Goal: Task Accomplishment & Management: Complete application form

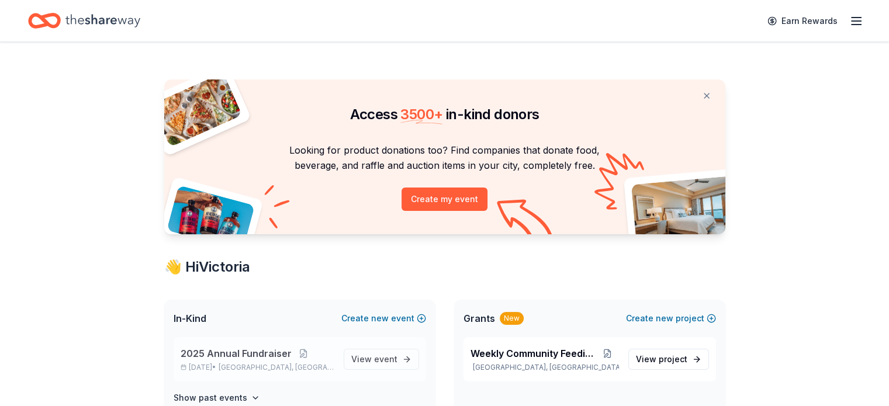
click at [235, 351] on span "2025 Annual Fundraiser" at bounding box center [236, 353] width 111 height 14
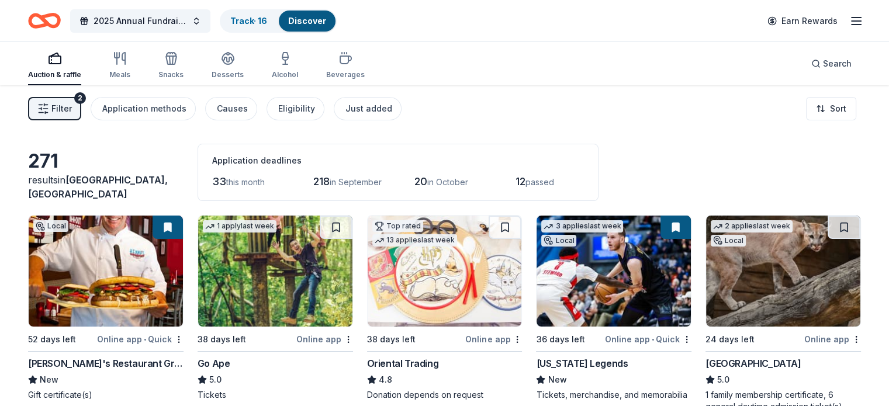
click at [81, 105] on button "Filter 2" at bounding box center [54, 108] width 53 height 23
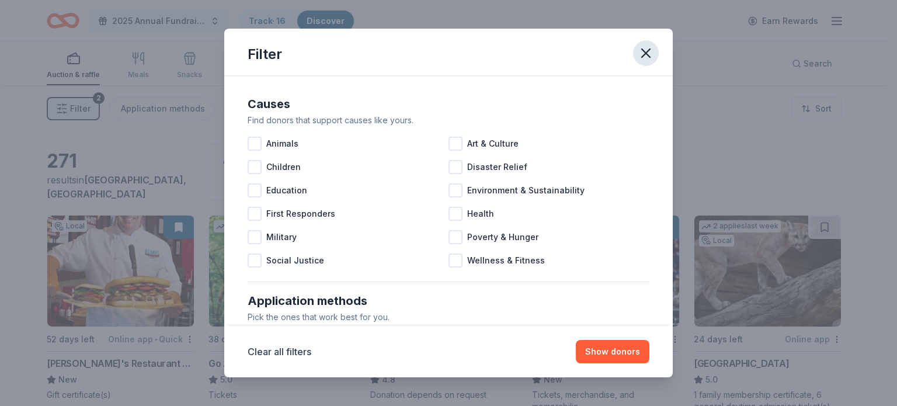
click at [648, 53] on icon "button" at bounding box center [646, 53] width 16 height 16
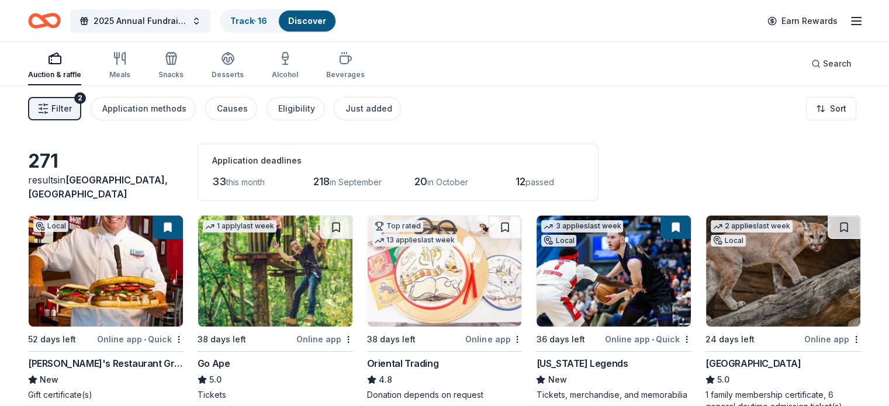
click at [476, 100] on div "Filter 2 Application methods Causes Eligibility Just added Sort" at bounding box center [444, 108] width 889 height 47
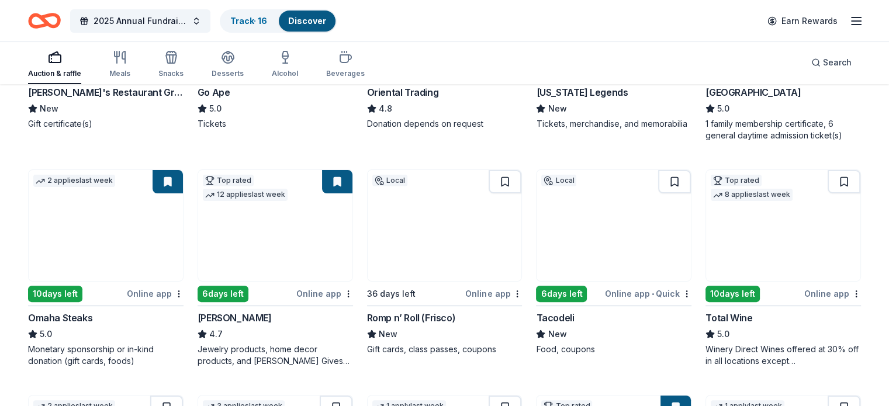
scroll to position [280, 0]
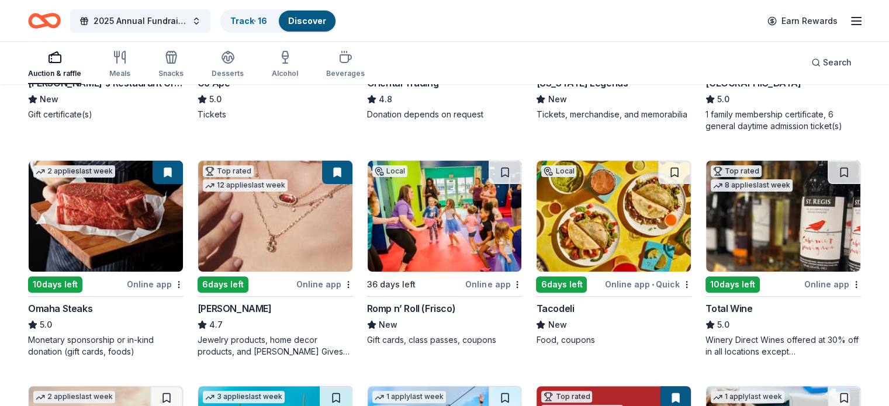
click at [869, 225] on div "271 results in [GEOGRAPHIC_DATA], [GEOGRAPHIC_DATA] Application deadlines 33 th…" at bounding box center [444, 353] width 889 height 1097
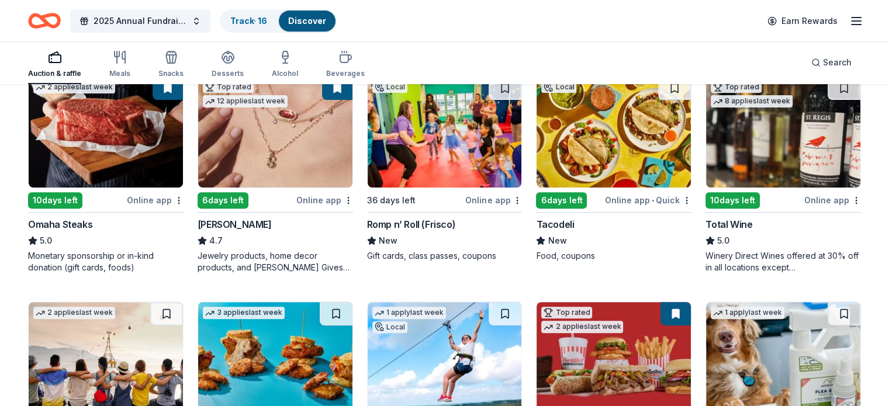
scroll to position [374, 0]
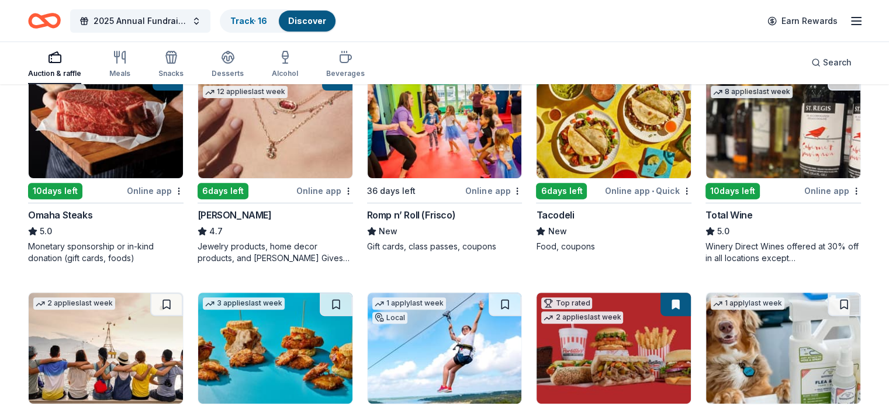
click at [155, 186] on div "Online app" at bounding box center [155, 190] width 57 height 15
click at [38, 214] on div "271 results in [GEOGRAPHIC_DATA], [GEOGRAPHIC_DATA] Application deadlines 33 th…" at bounding box center [444, 259] width 889 height 1097
click at [866, 242] on div "271 results in [GEOGRAPHIC_DATA], [GEOGRAPHIC_DATA] Application deadlines 33 th…" at bounding box center [444, 259] width 889 height 1097
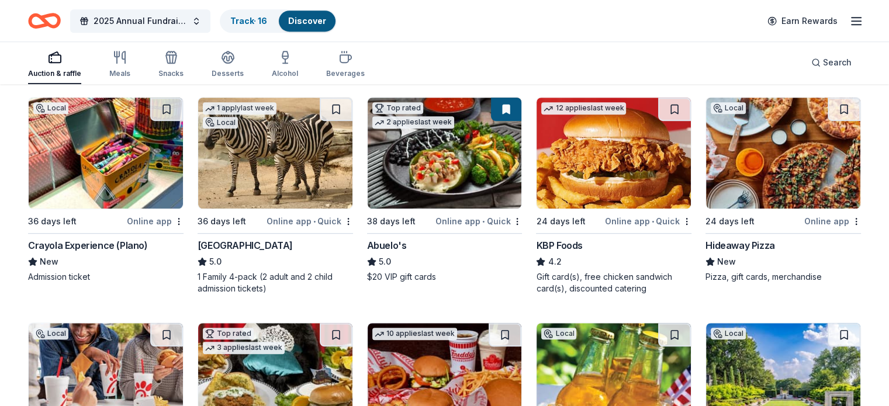
scroll to position [771, 0]
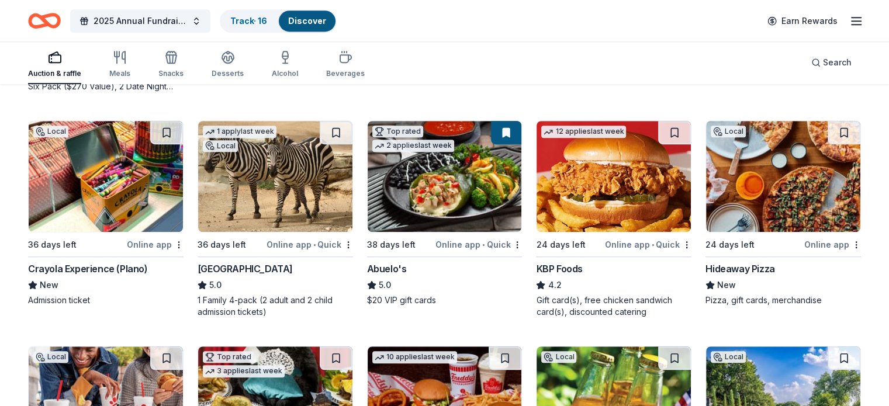
click at [435, 189] on img at bounding box center [445, 176] width 154 height 111
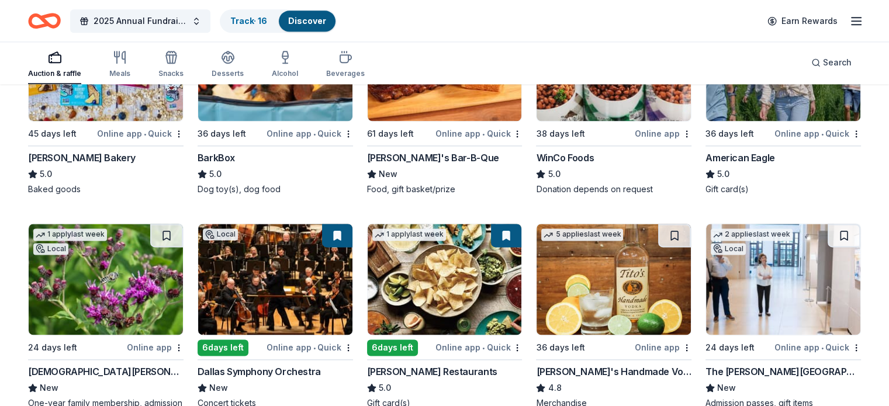
scroll to position [1636, 0]
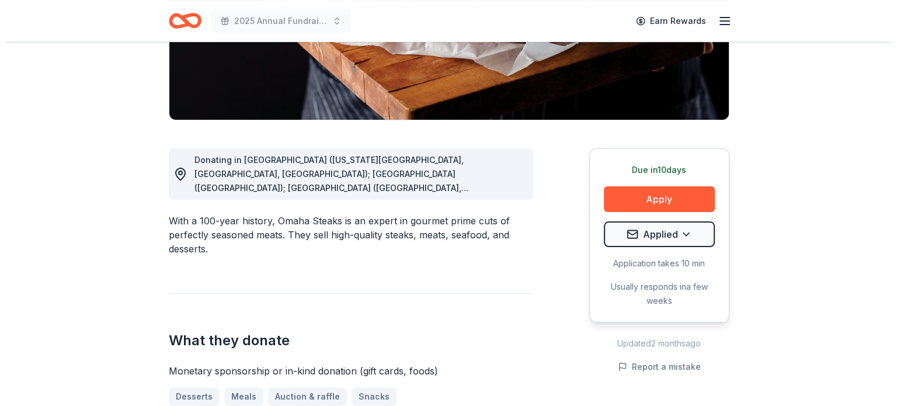
scroll to position [257, 0]
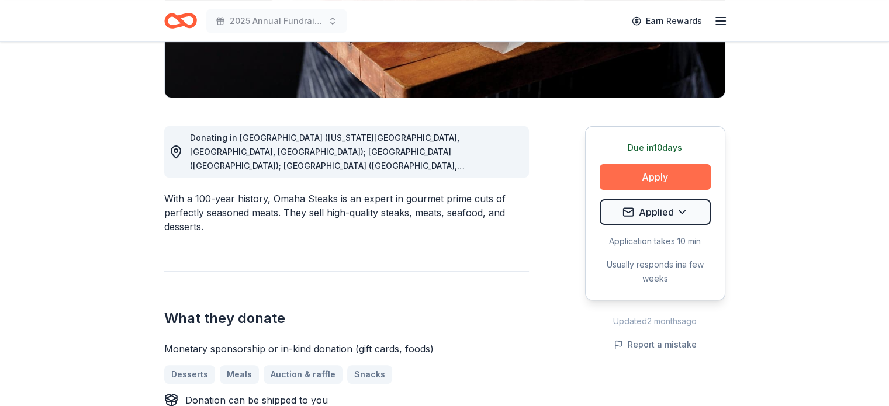
click at [634, 178] on button "Apply" at bounding box center [654, 177] width 111 height 26
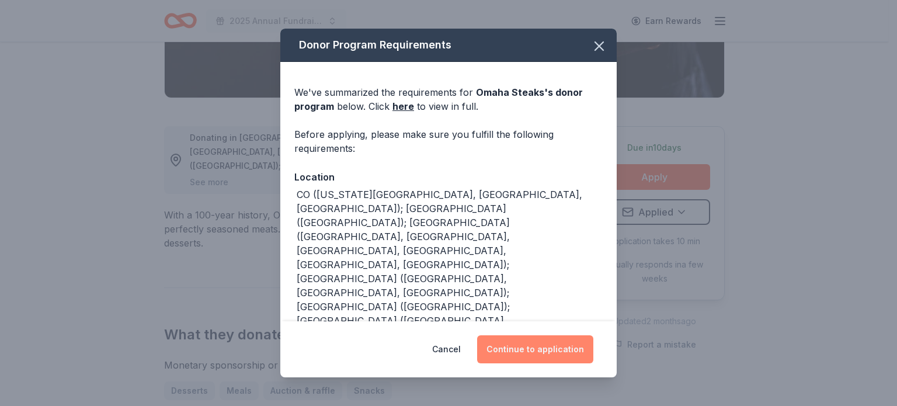
click at [542, 348] on button "Continue to application" at bounding box center [535, 349] width 116 height 28
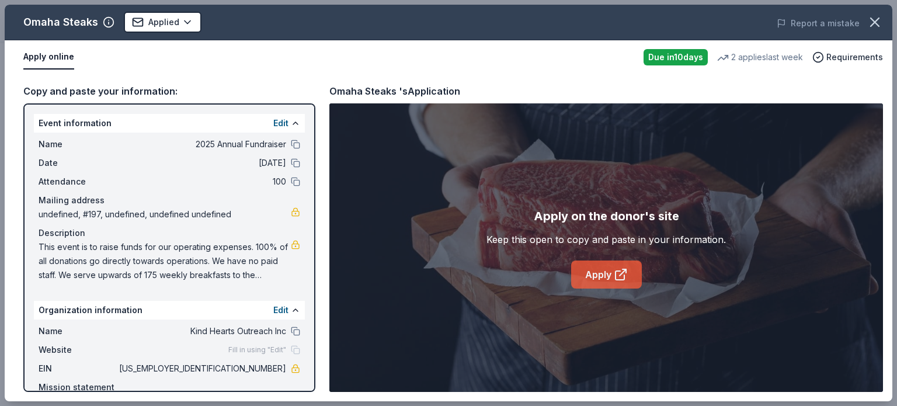
click at [608, 273] on link "Apply" at bounding box center [606, 275] width 71 height 28
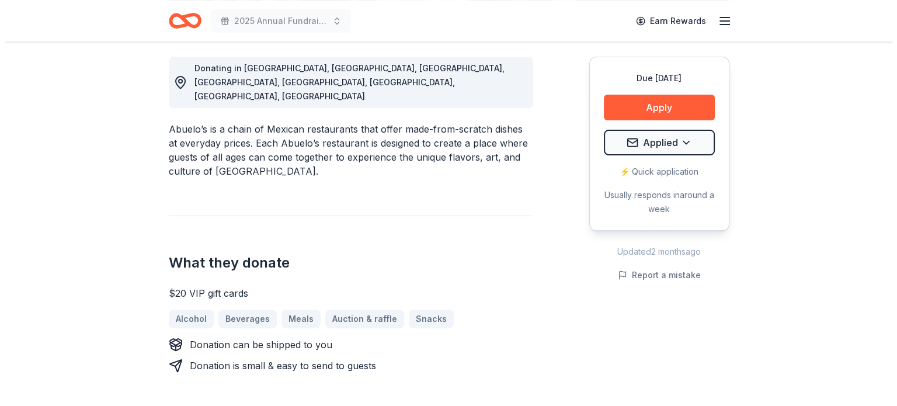
scroll to position [327, 0]
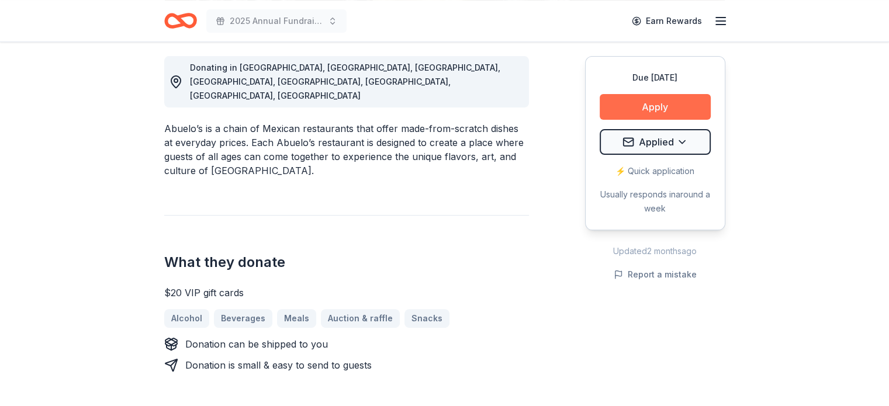
click at [649, 105] on button "Apply" at bounding box center [654, 107] width 111 height 26
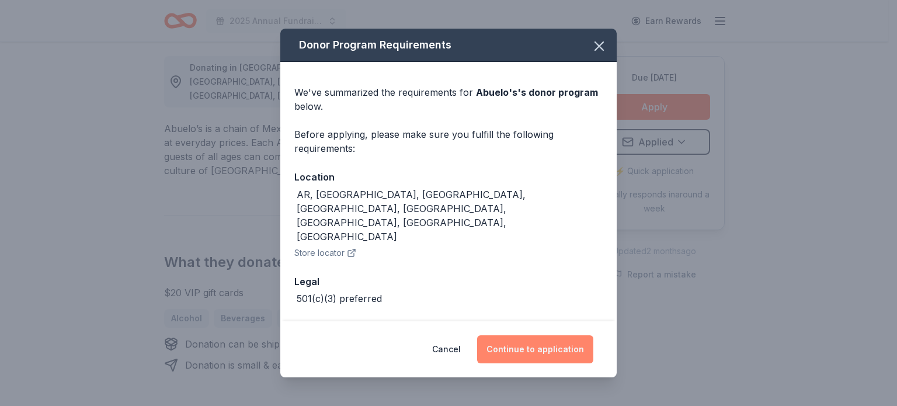
click at [548, 343] on button "Continue to application" at bounding box center [535, 349] width 116 height 28
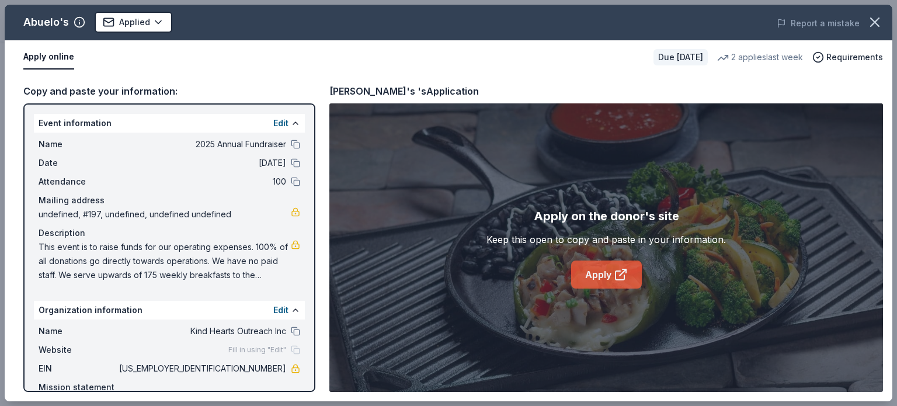
click at [608, 278] on link "Apply" at bounding box center [606, 275] width 71 height 28
